Goal: Task Accomplishment & Management: Complete application form

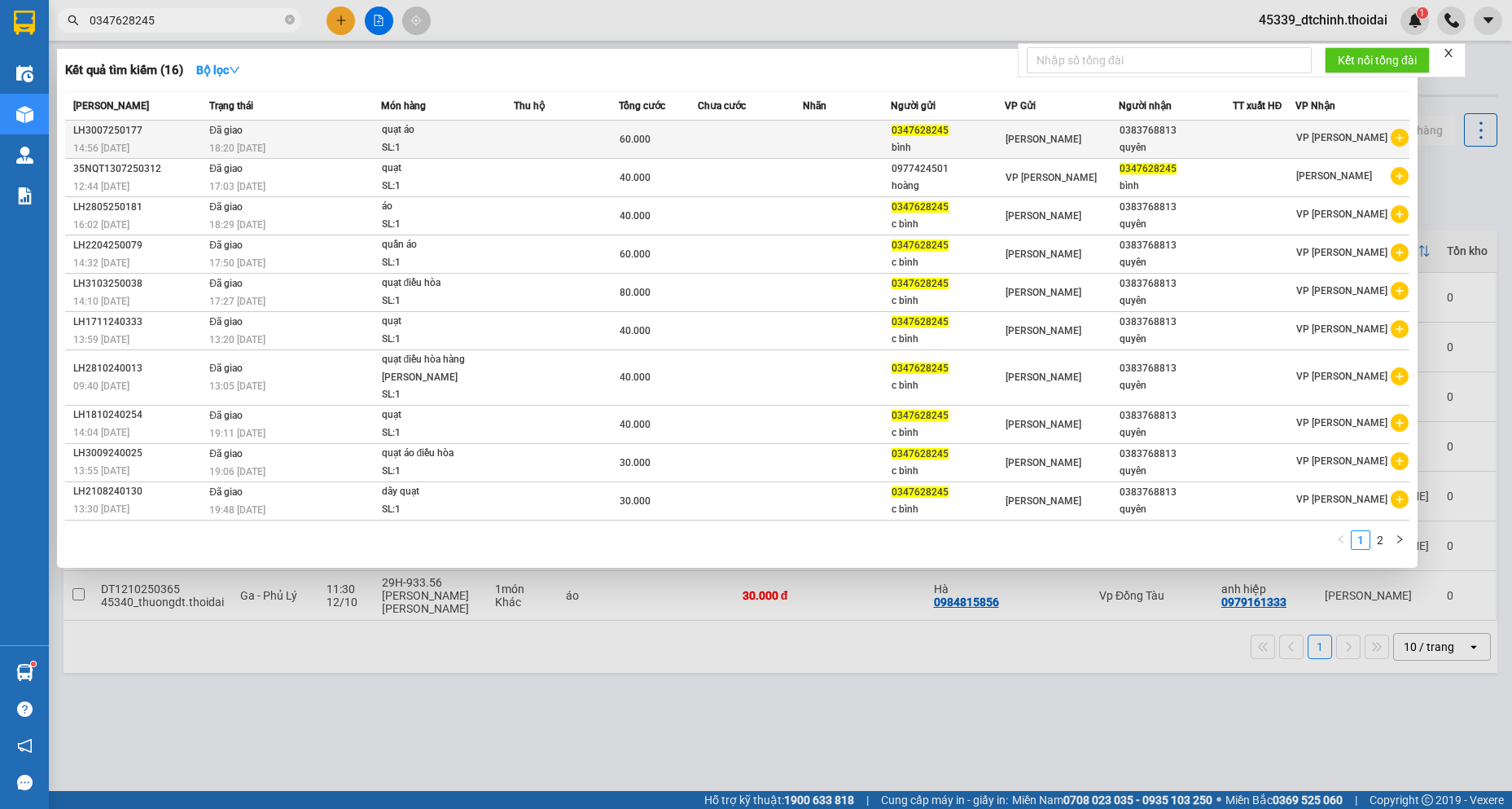
type input "0347628245"
click at [1406, 135] on icon "plus-circle" at bounding box center [1399, 137] width 18 height 18
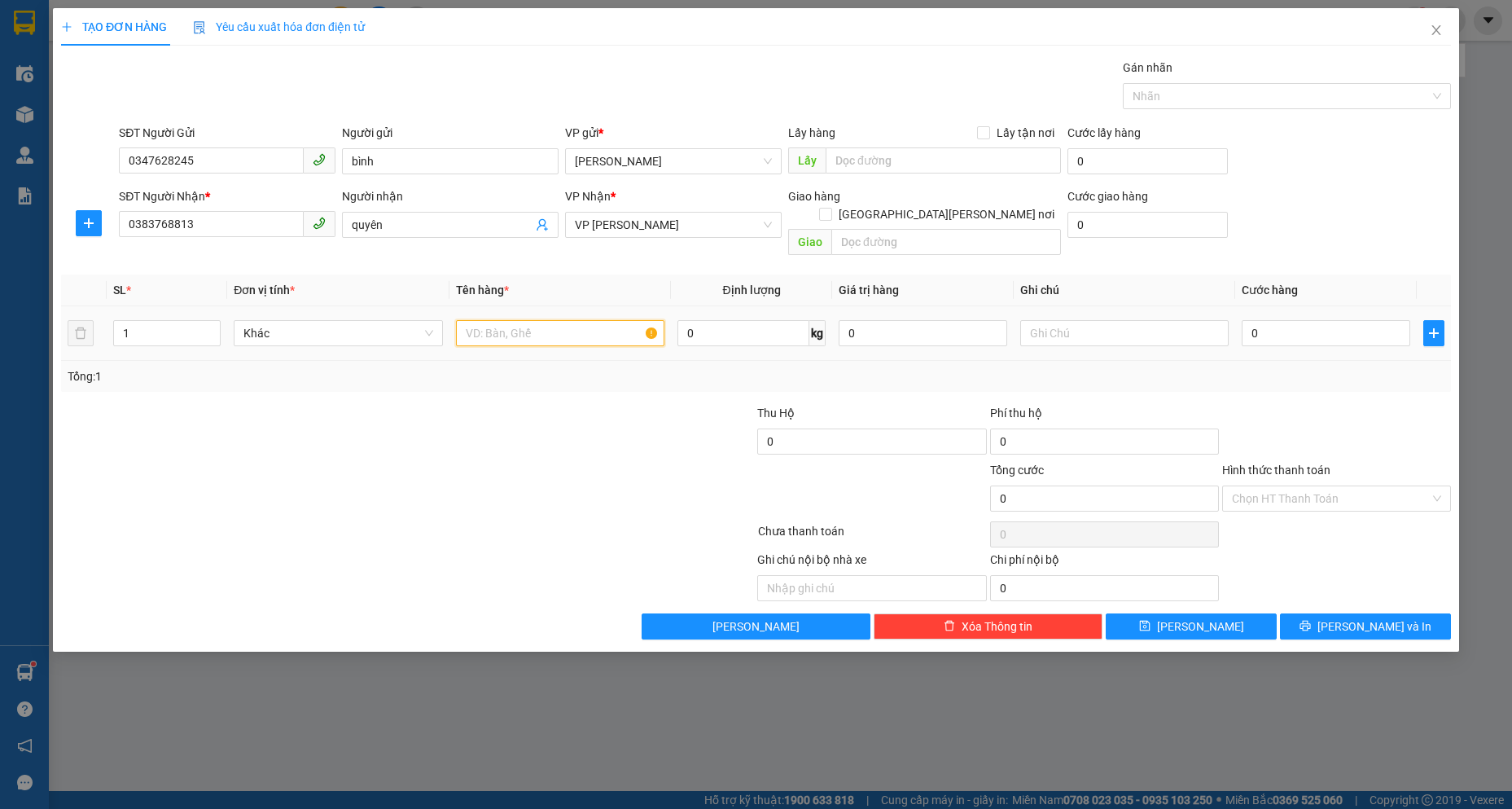
click at [513, 320] on input "text" at bounding box center [560, 333] width 209 height 26
type input "quạt DH"
click at [1303, 320] on input "0" at bounding box center [1326, 333] width 168 height 26
type input "4"
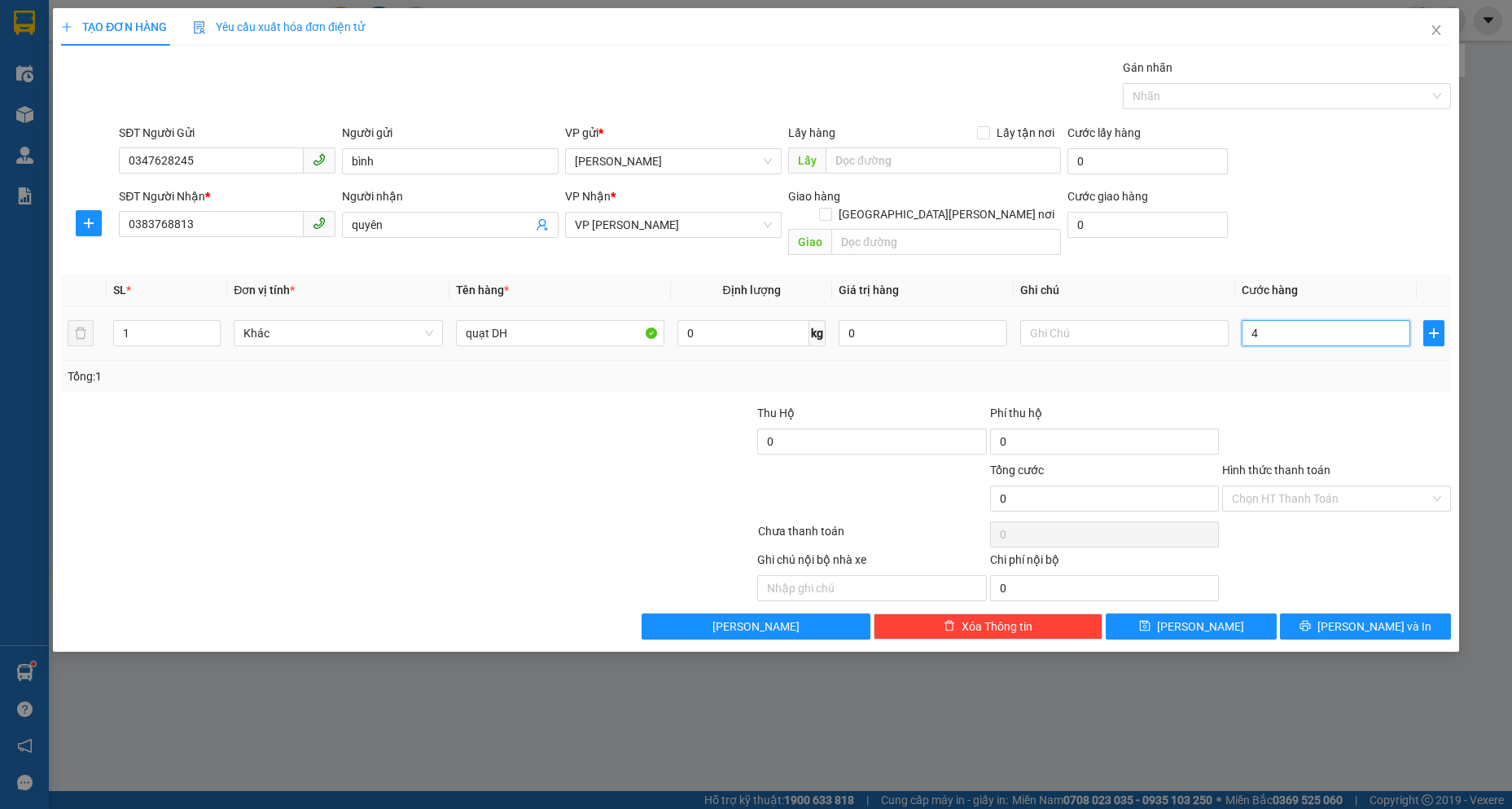
type input "4"
type input "40"
type input "400"
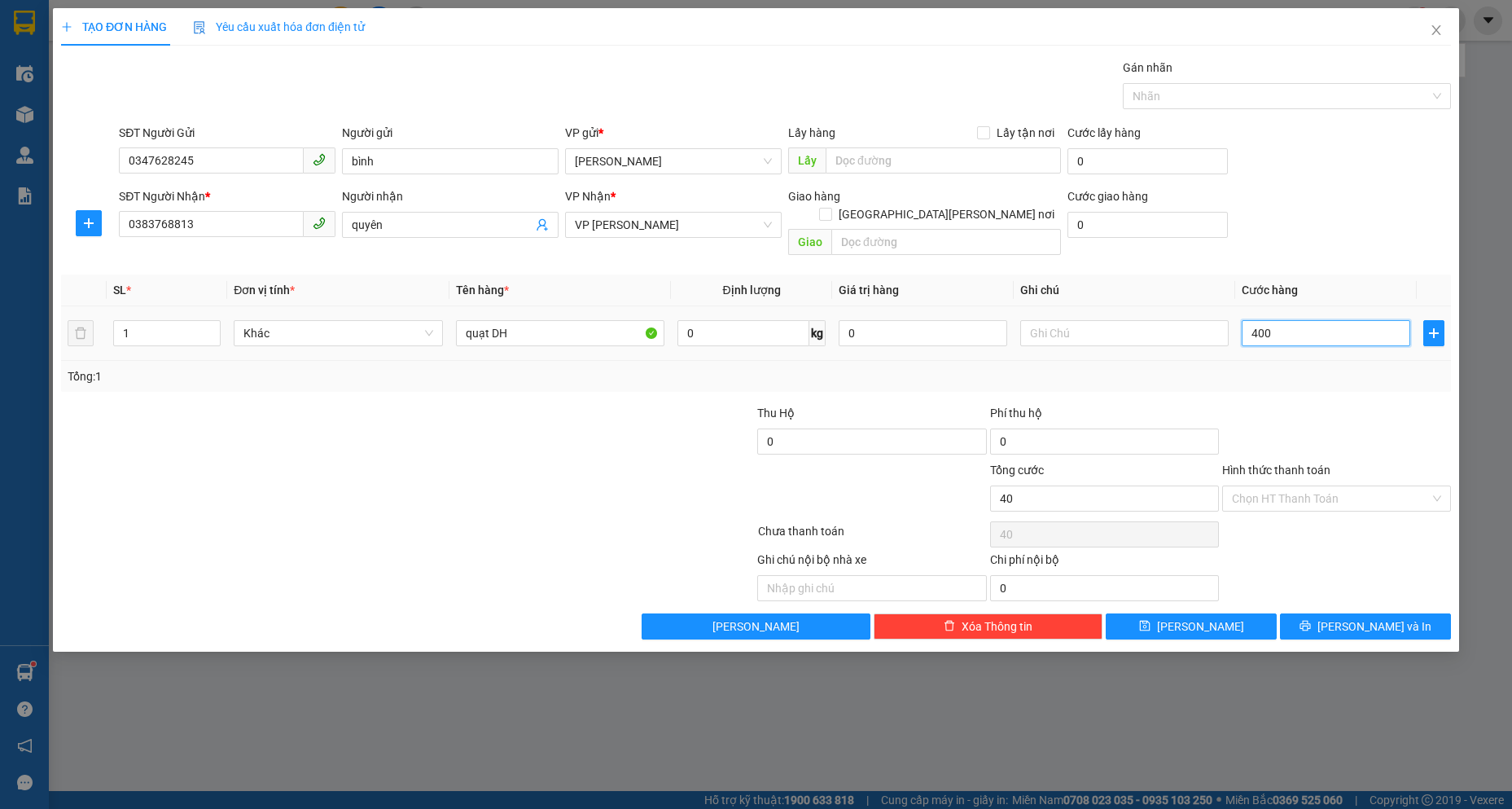
type input "400"
type input "4.000"
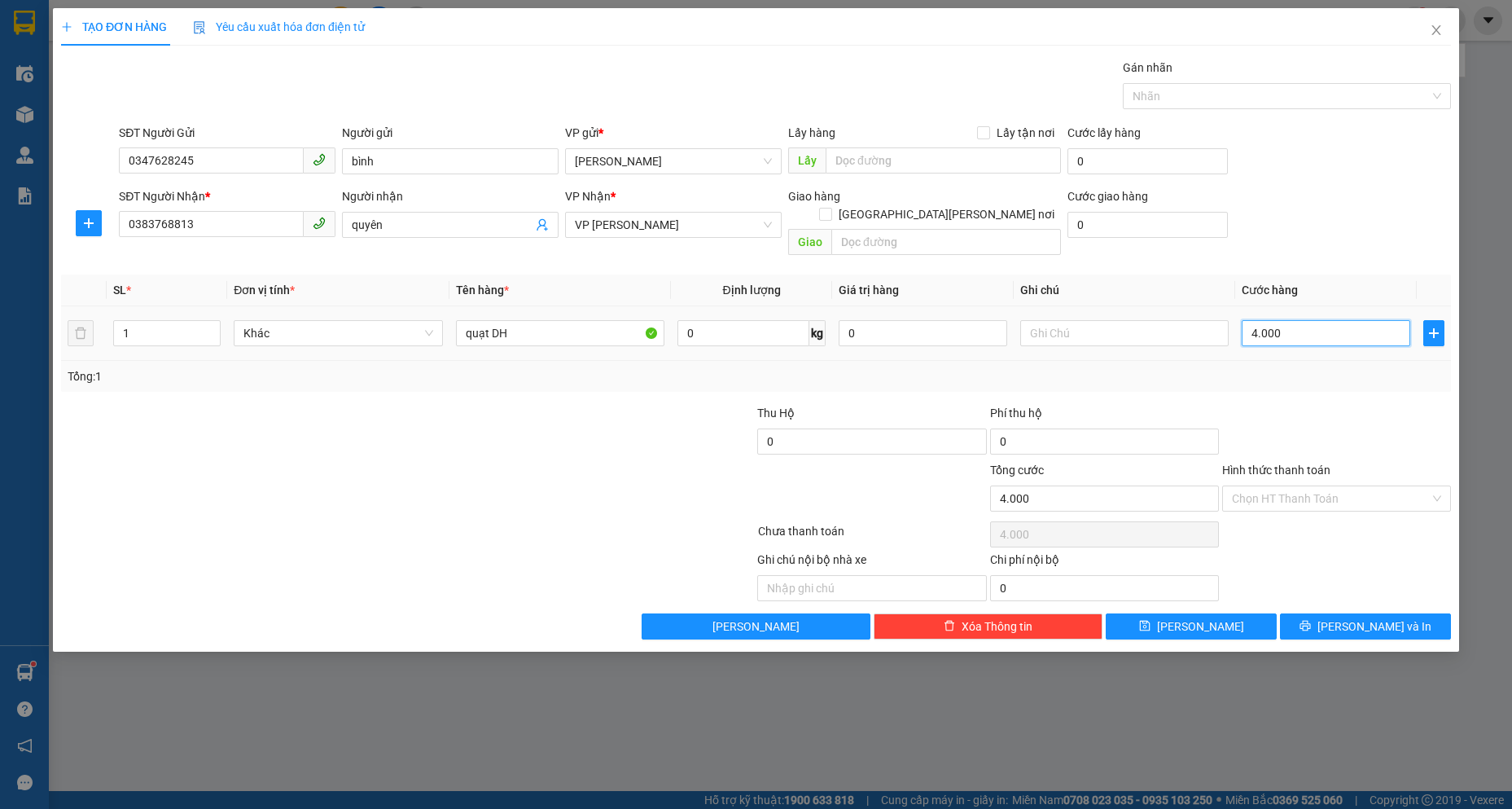
type input "40.000"
click at [1299, 487] on input "Hình thức thanh toán" at bounding box center [1331, 498] width 198 height 25
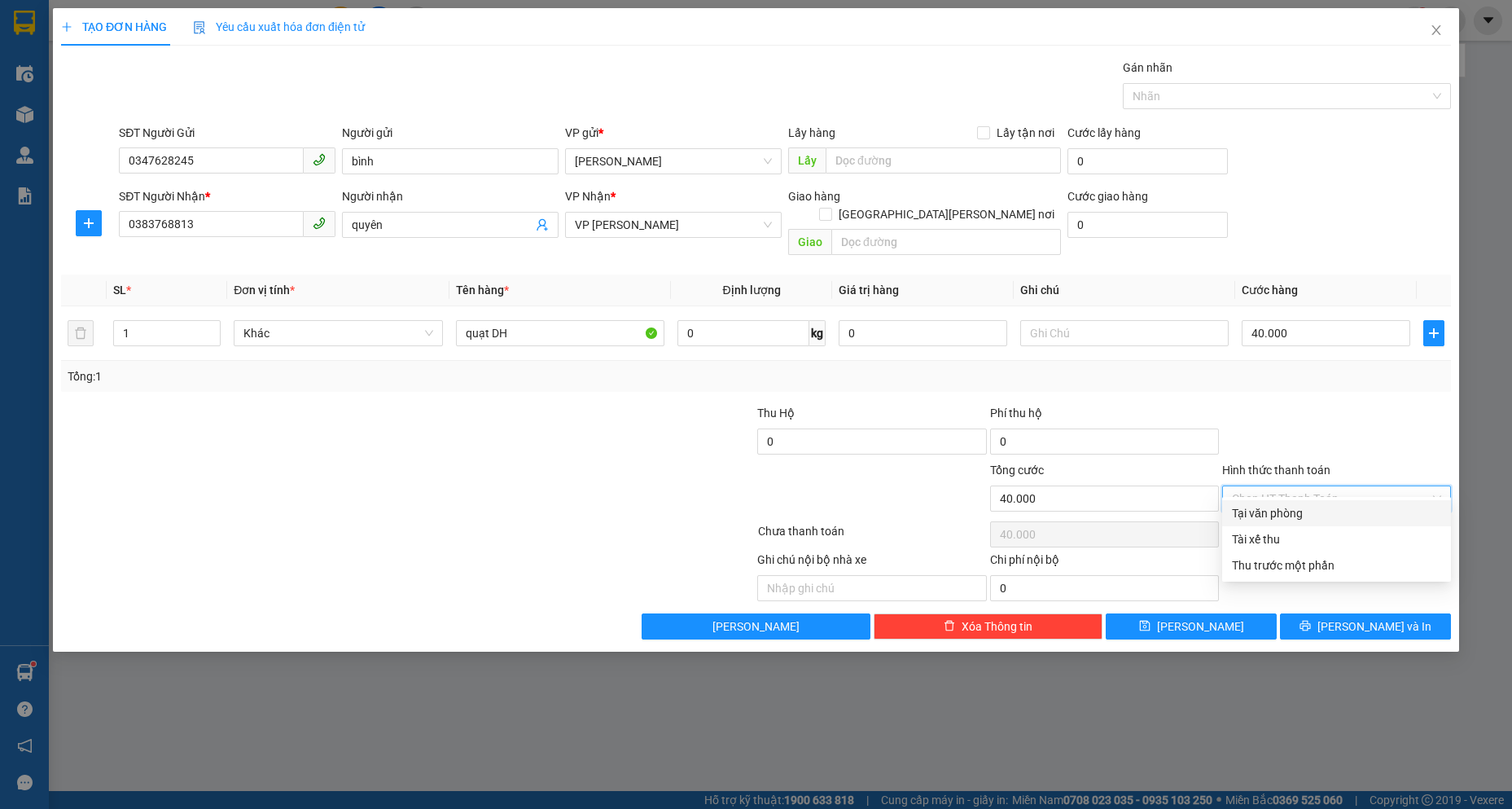
click at [1264, 518] on div "Tại văn phòng" at bounding box center [1337, 513] width 210 height 18
type input "0"
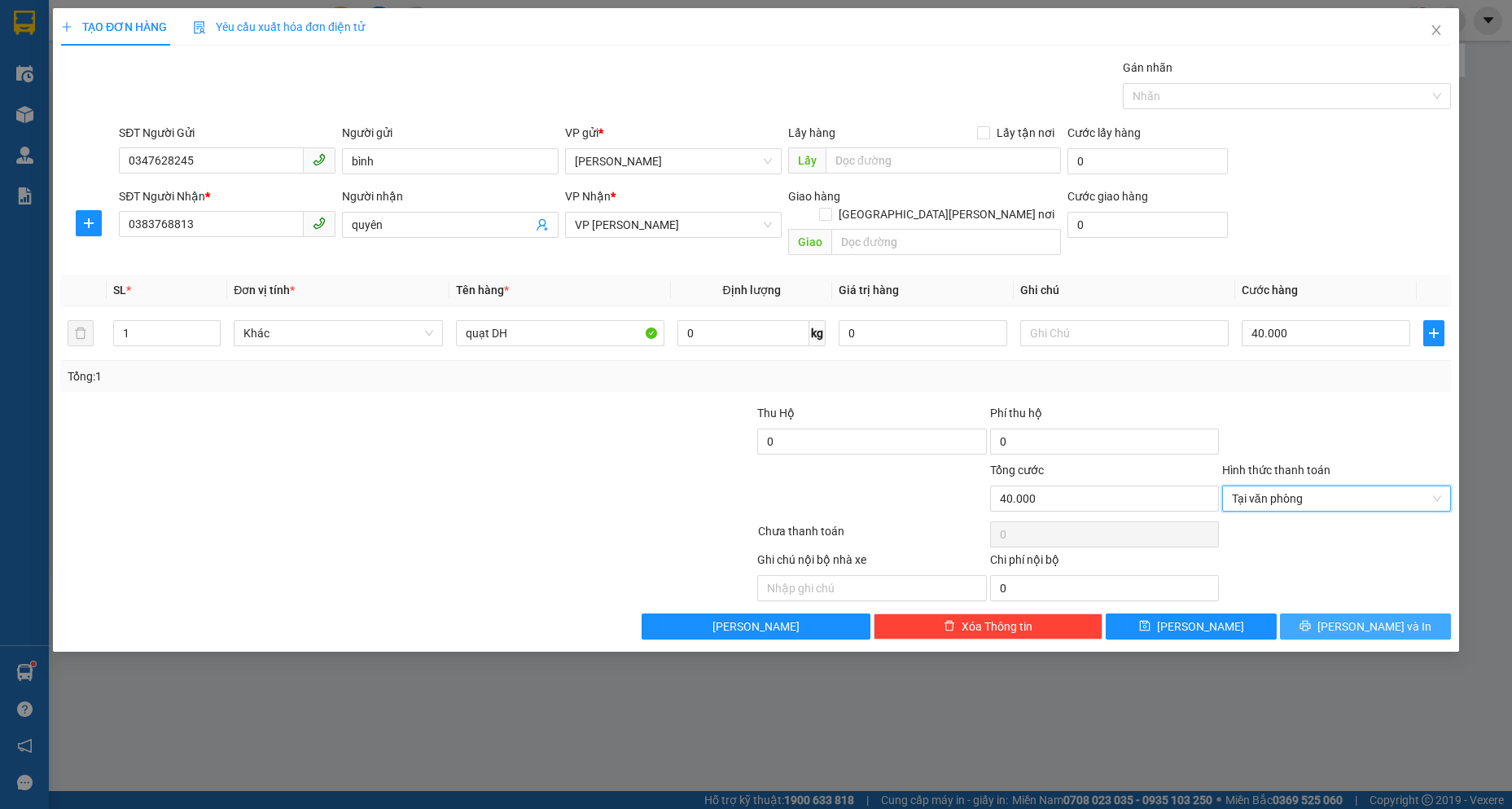
click at [1311, 620] on icon "printer" at bounding box center [1305, 626] width 12 height 12
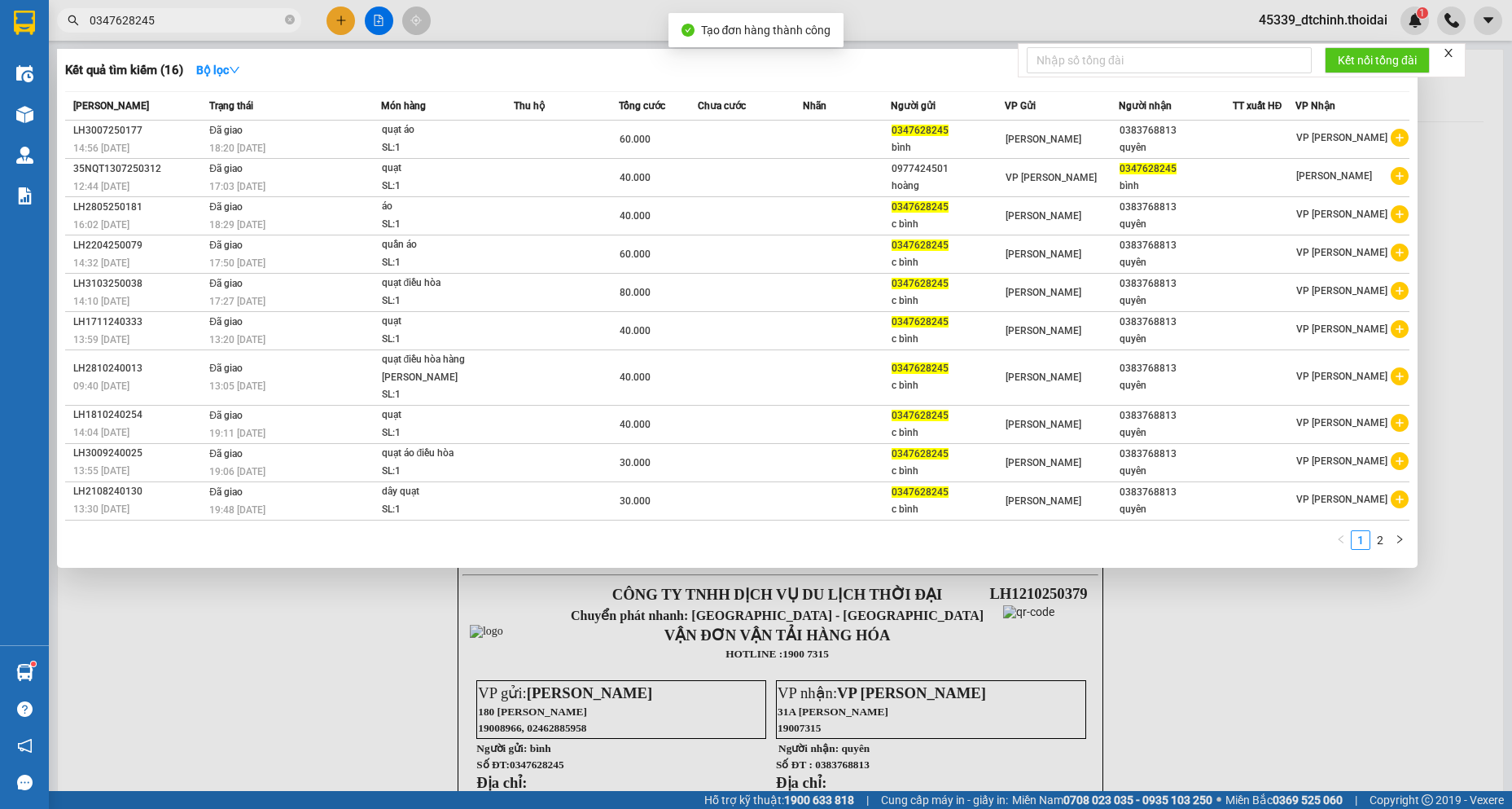
click at [1346, 670] on div at bounding box center [756, 404] width 1512 height 809
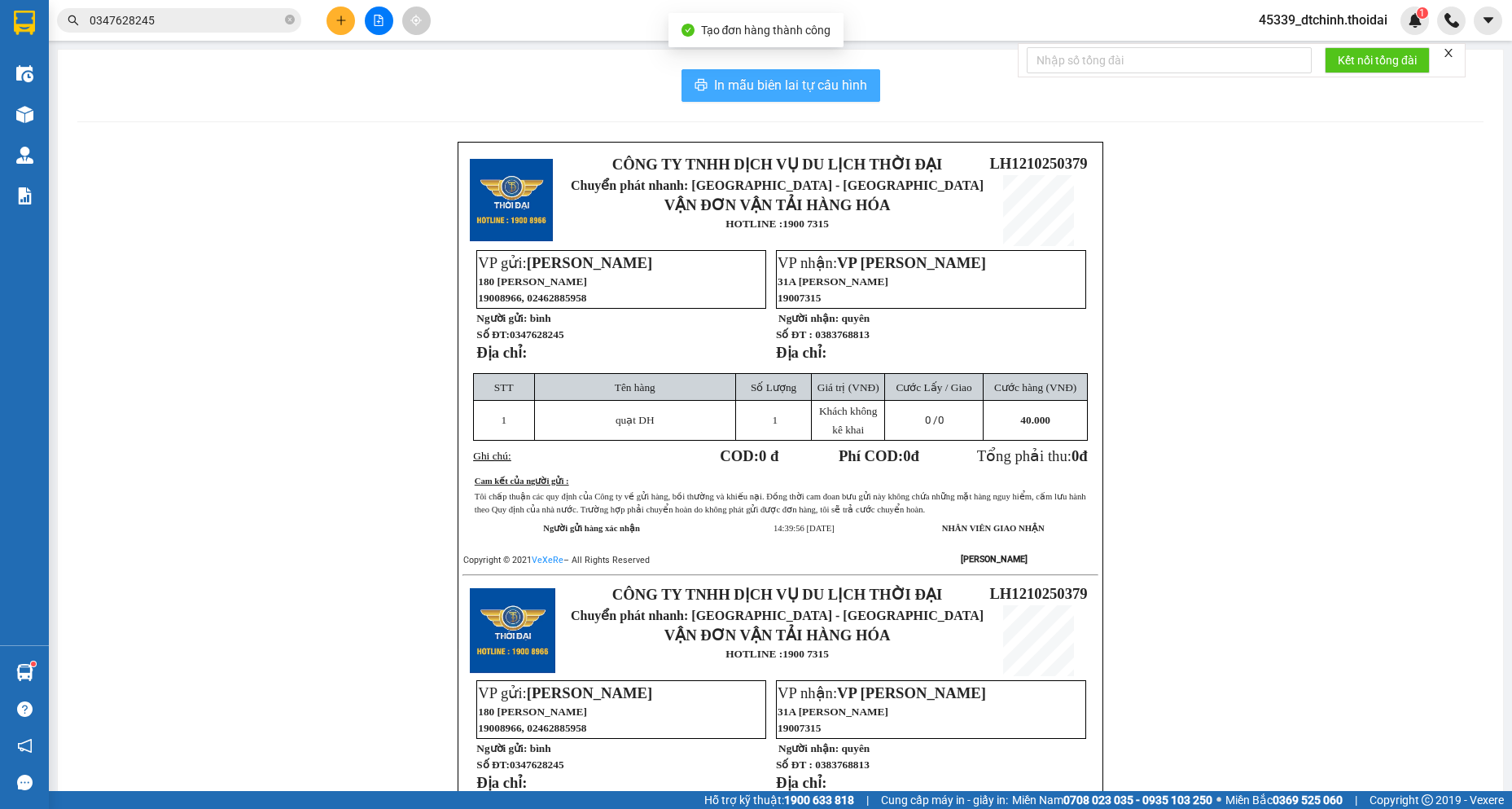
click at [799, 85] on span "In mẫu biên lai tự cấu hình" at bounding box center [790, 85] width 153 height 21
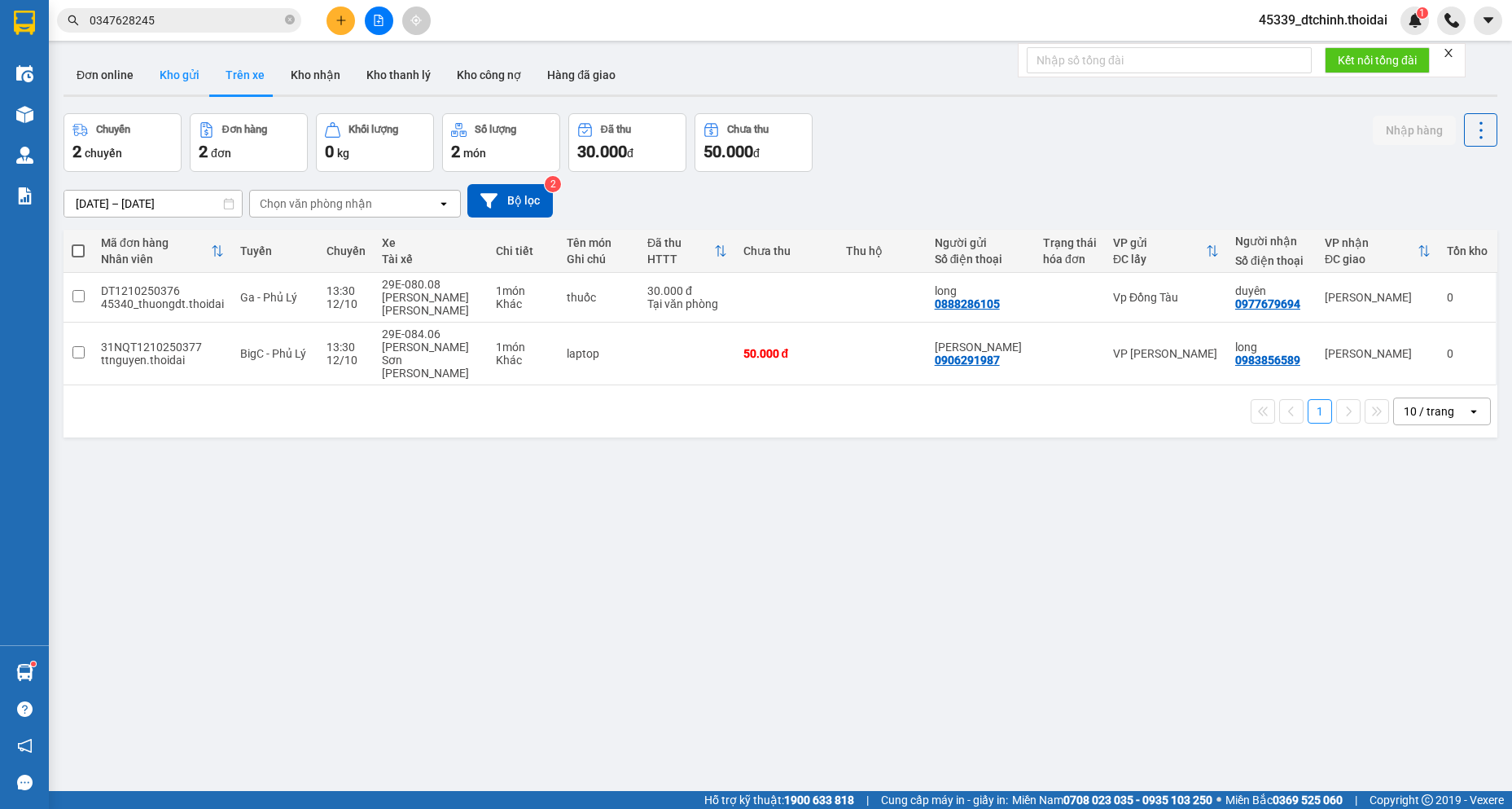
click at [178, 68] on button "Kho gửi" at bounding box center [179, 75] width 66 height 40
